Goal: Transaction & Acquisition: Purchase product/service

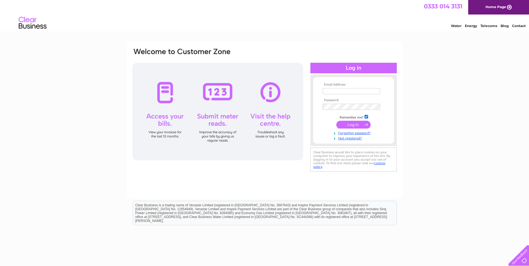
type input "ashinkcandy@icloud.com"
click at [347, 125] on input "submit" at bounding box center [353, 125] width 34 height 8
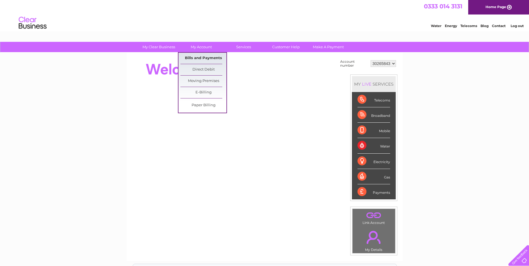
click at [205, 60] on link "Bills and Payments" at bounding box center [203, 58] width 46 height 11
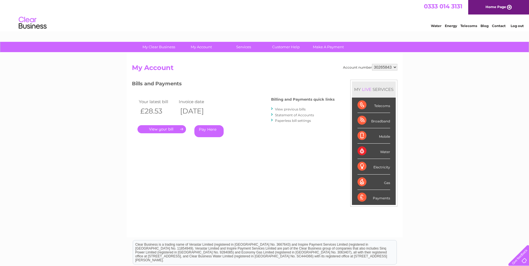
click at [297, 108] on link "View previous bills" at bounding box center [290, 109] width 31 height 4
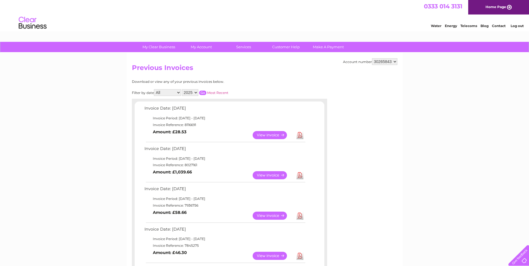
click at [204, 94] on input "button" at bounding box center [202, 93] width 7 height 4
click at [213, 92] on link "Most Recent" at bounding box center [217, 93] width 21 height 4
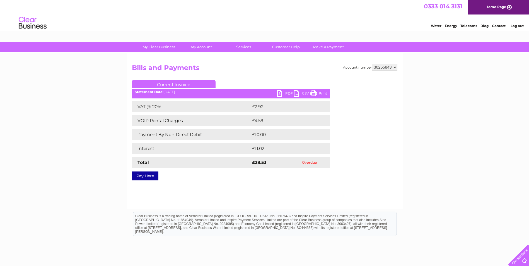
click at [153, 174] on link "Pay Here" at bounding box center [145, 175] width 26 height 9
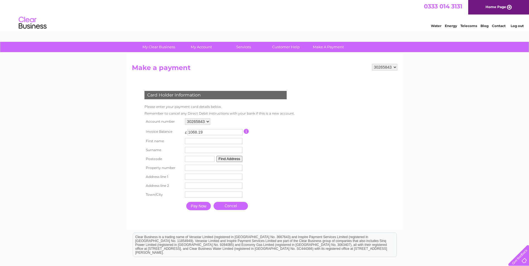
drag, startPoint x: 214, startPoint y: 132, endPoint x: 161, endPoint y: 129, distance: 52.5
click at [161, 129] on tr "Invoice Balance £ 1068.19 This payment facility permits payment of the full out…" at bounding box center [218, 131] width 150 height 10
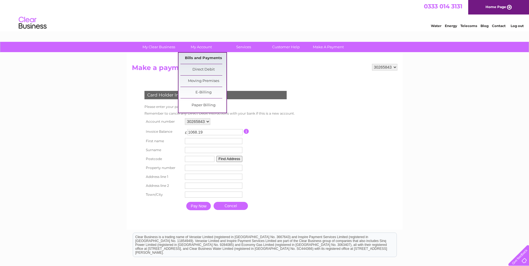
click at [204, 56] on link "Bills and Payments" at bounding box center [203, 58] width 46 height 11
